Goal: Transaction & Acquisition: Book appointment/travel/reservation

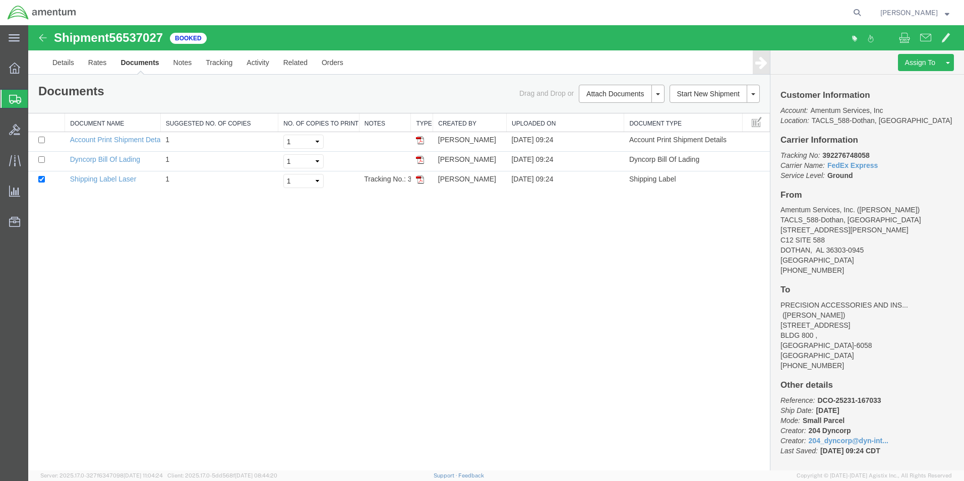
click at [0, 0] on span "Shipment Manager" at bounding box center [0, 0] width 0 height 0
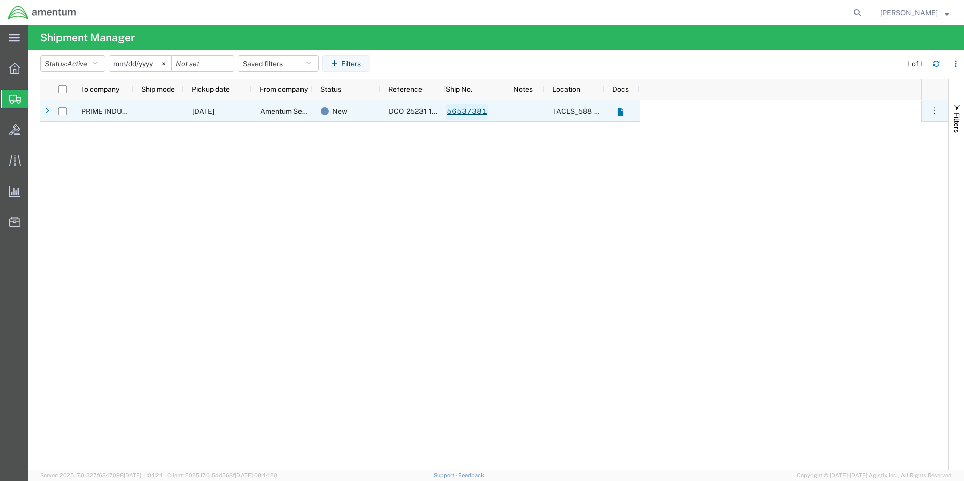
click at [462, 113] on link "56537381" at bounding box center [466, 112] width 41 height 16
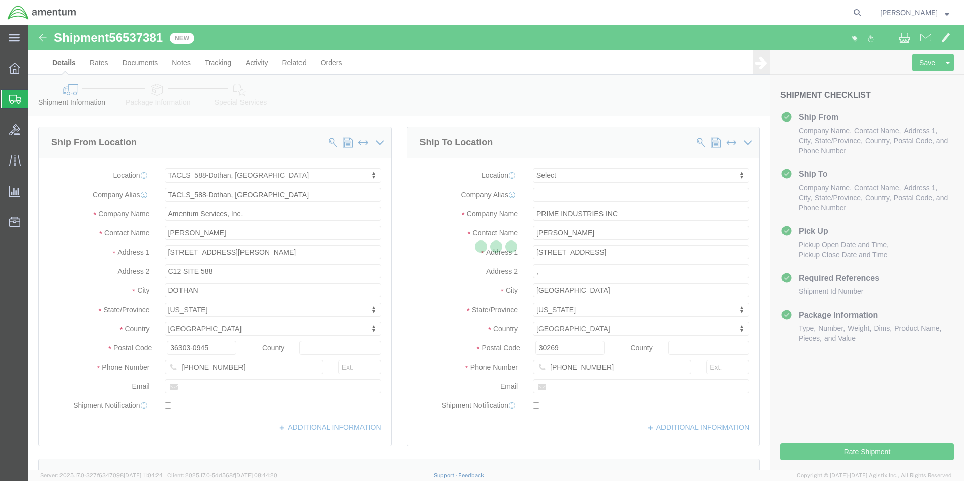
select select "42706"
select select
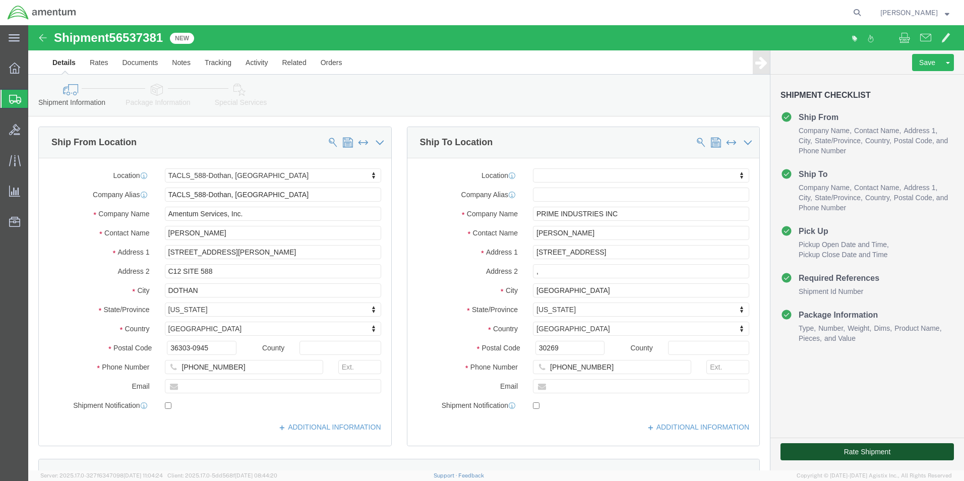
click button "Rate Shipment"
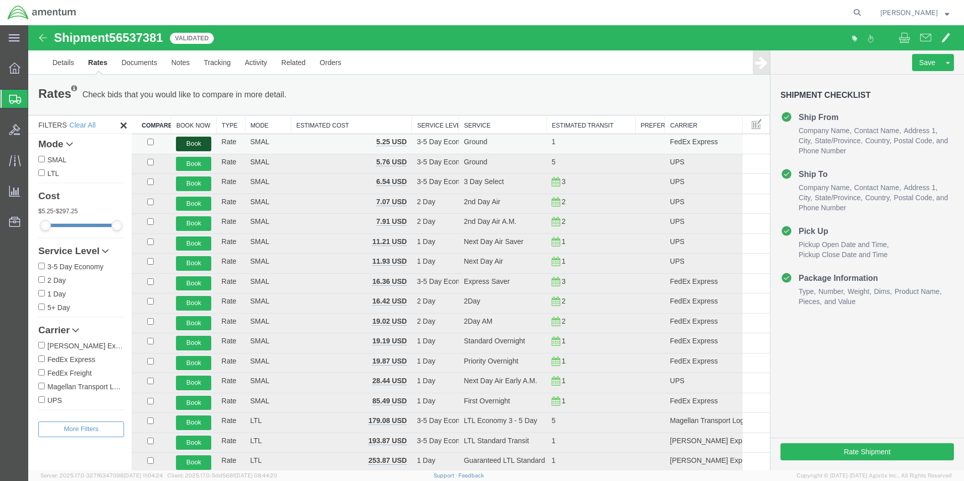
click at [189, 142] on button "Book" at bounding box center [193, 144] width 35 height 15
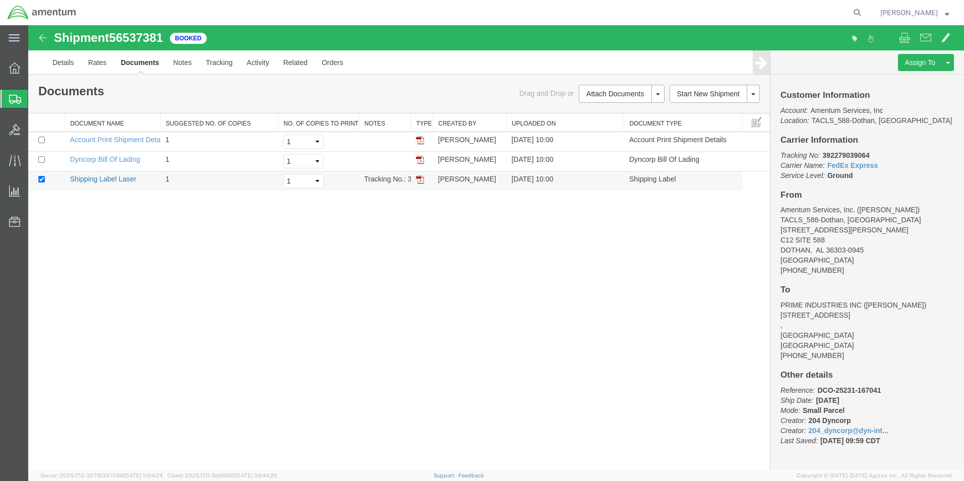
click at [122, 178] on link "Shipping Label Laser" at bounding box center [103, 179] width 67 height 8
